Goal: Transaction & Acquisition: Purchase product/service

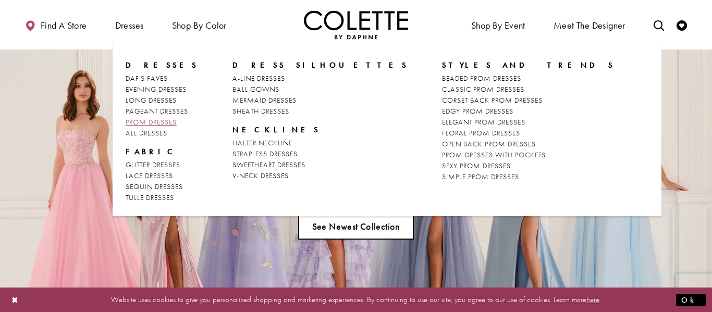
click at [157, 120] on span "PROM DRESSES" at bounding box center [151, 121] width 51 height 9
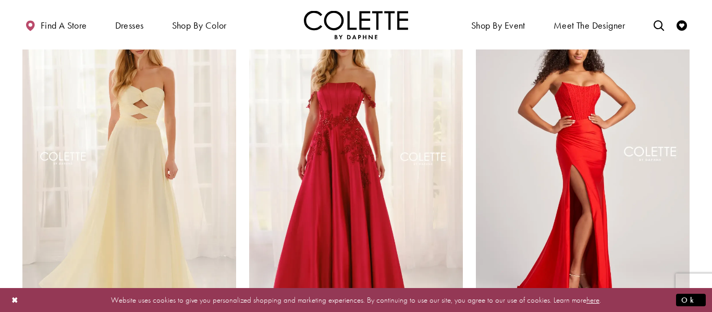
scroll to position [697, 0]
click at [492, 194] on img "Visit Colette by Daphne Style No. CL5158 Page" at bounding box center [583, 160] width 214 height 311
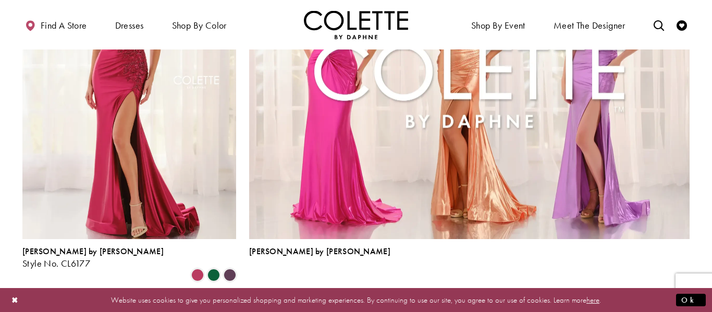
scroll to position [2324, 0]
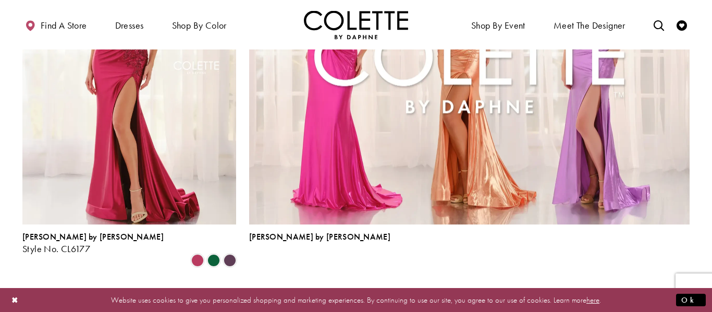
click at [338, 289] on span "2" at bounding box center [338, 294] width 5 height 11
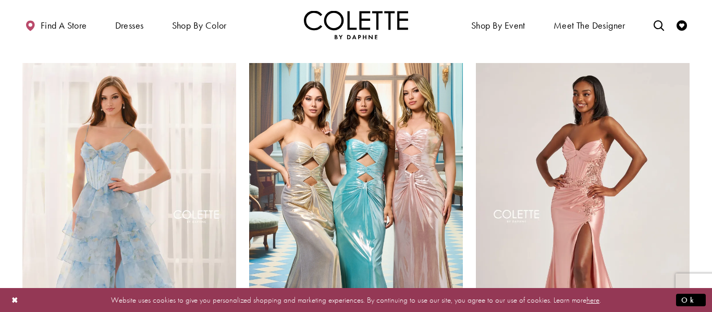
scroll to position [611, 0]
